Goal: Information Seeking & Learning: Learn about a topic

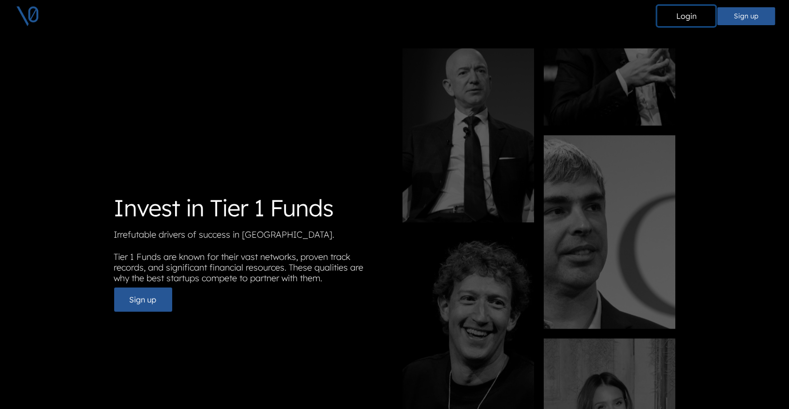
click at [694, 18] on button "Login" at bounding box center [686, 16] width 58 height 20
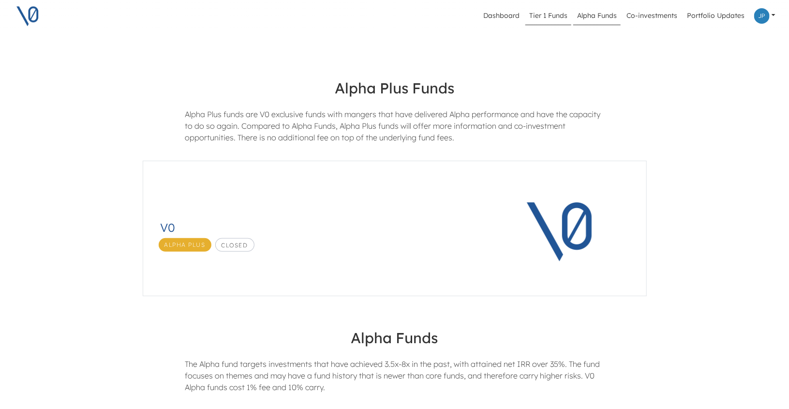
click at [546, 18] on link "Tier 1 Funds" at bounding box center [548, 16] width 46 height 18
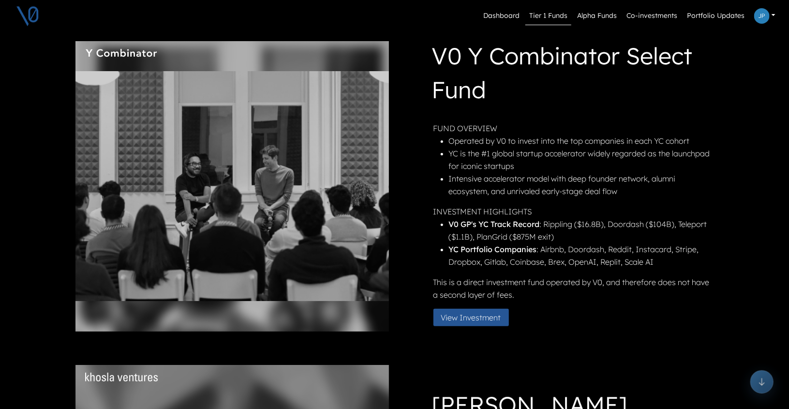
scroll to position [19, 0]
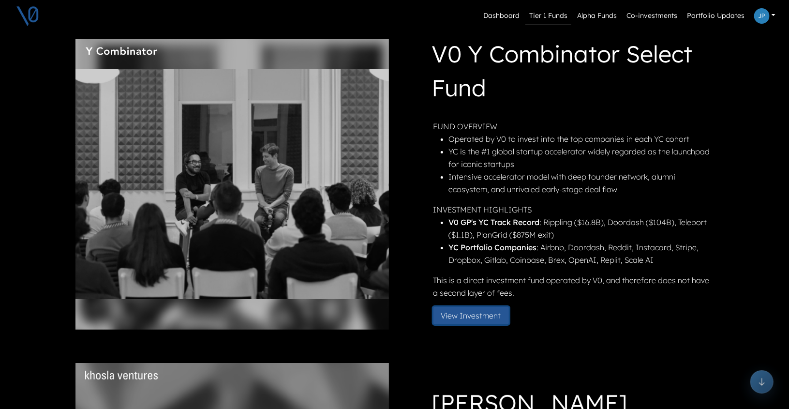
click at [480, 317] on button "View Investment" at bounding box center [470, 315] width 75 height 17
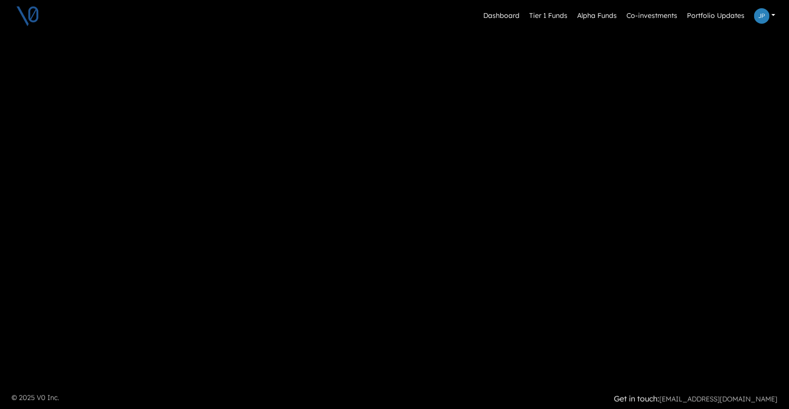
scroll to position [837, 0]
